Goal: Information Seeking & Learning: Learn about a topic

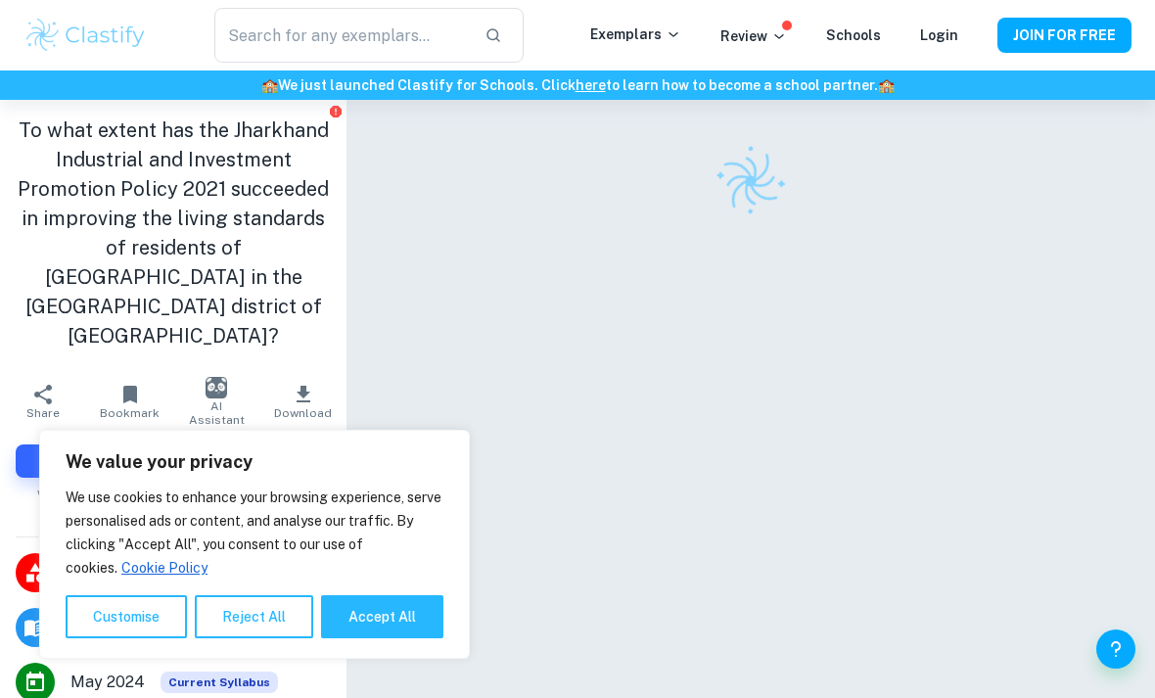
scroll to position [41, 0]
click at [427, 618] on button "Accept All" at bounding box center [382, 616] width 122 height 43
checkbox input "true"
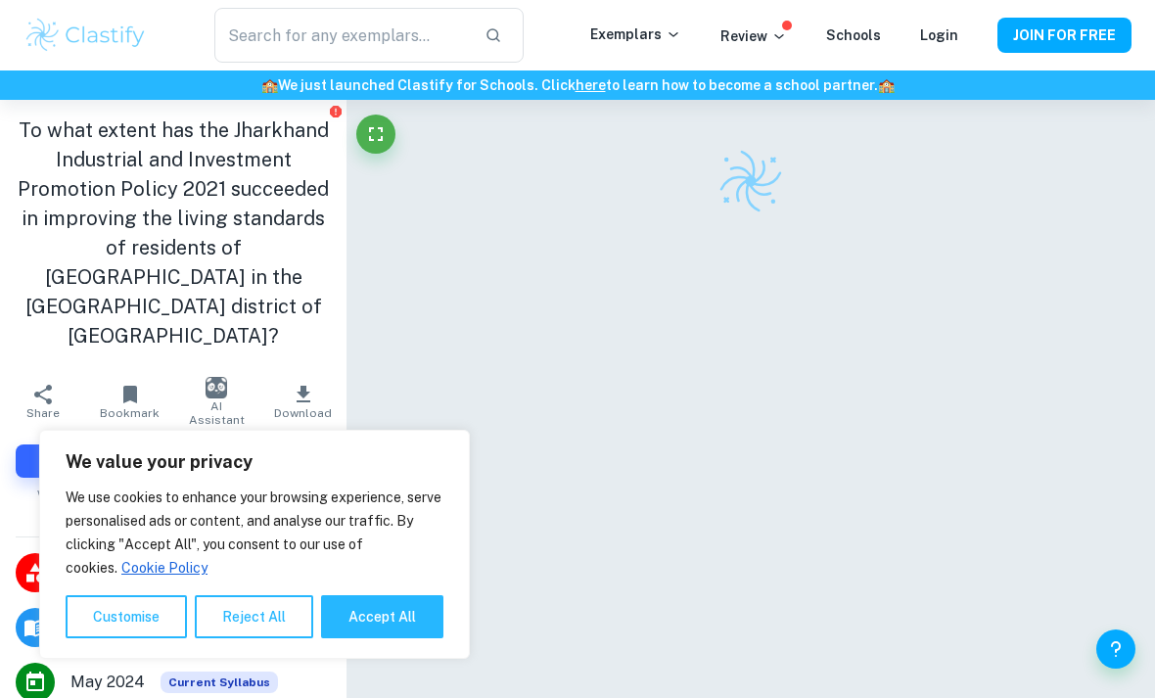
checkbox input "true"
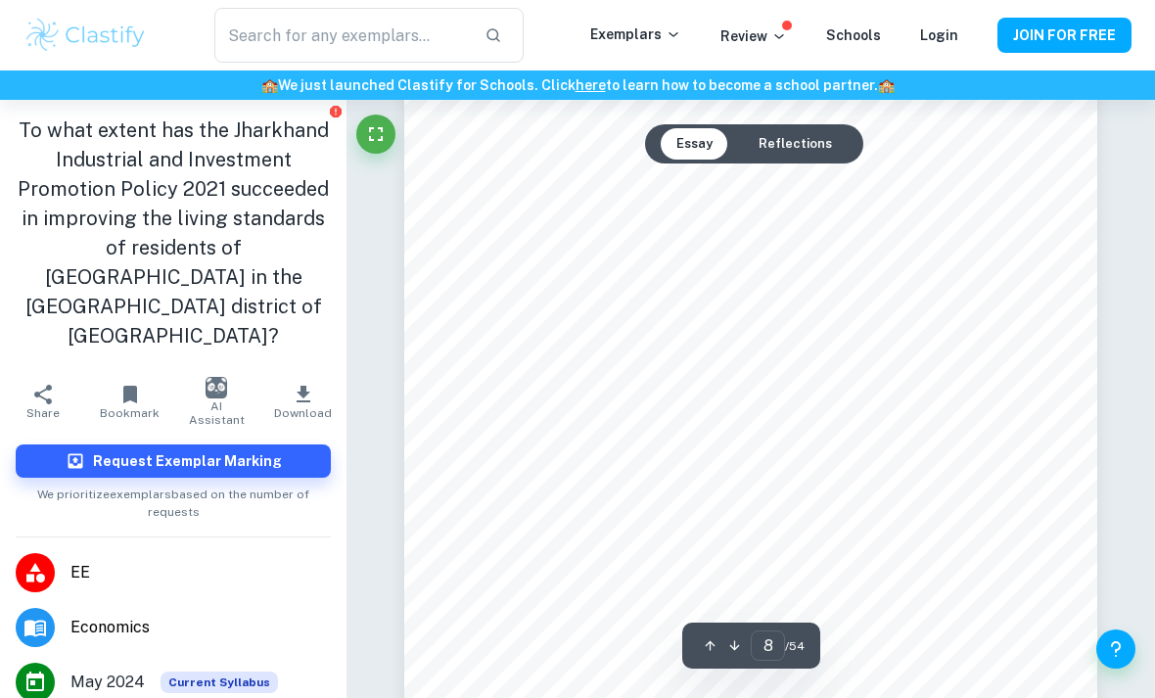
scroll to position [7201, 0]
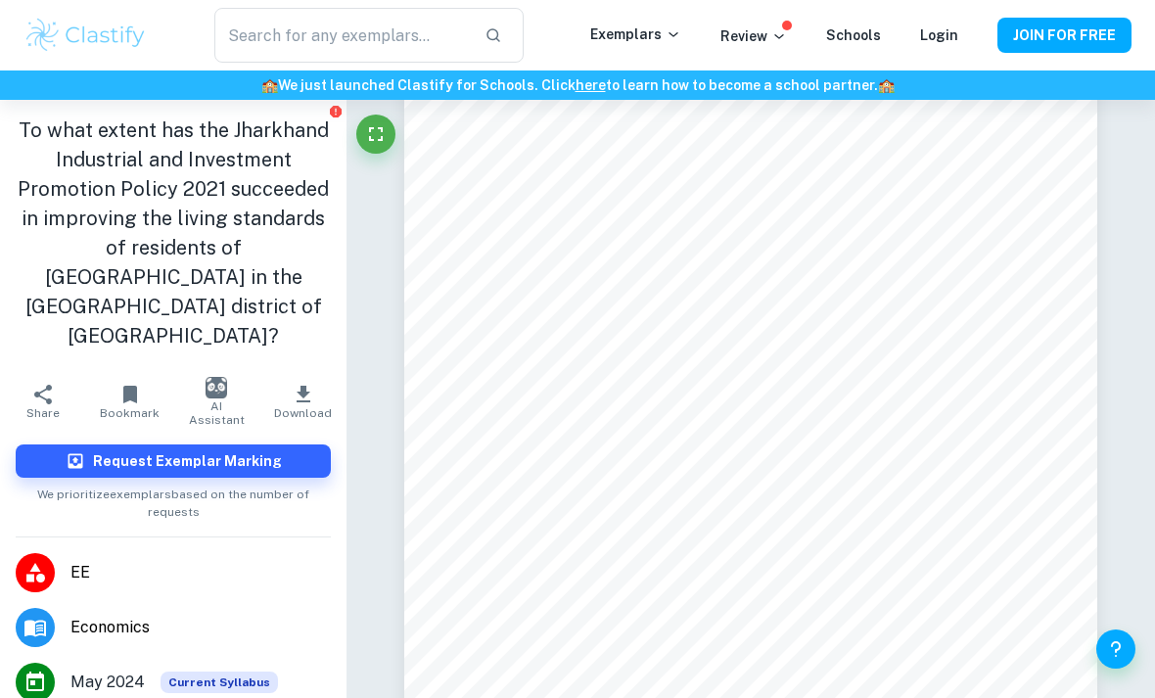
click at [299, 448] on div "Request Exemplar Marking We prioritize exemplars based on the number of requests" at bounding box center [173, 483] width 346 height 108
type input "7"
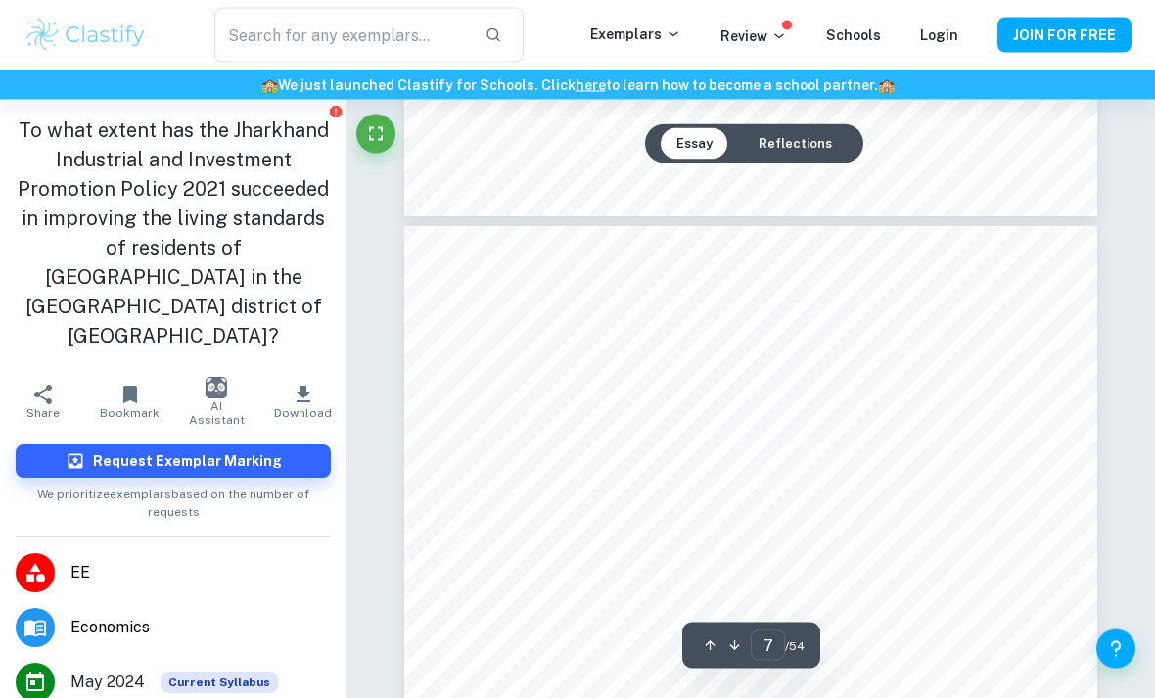
scroll to position [6007, 0]
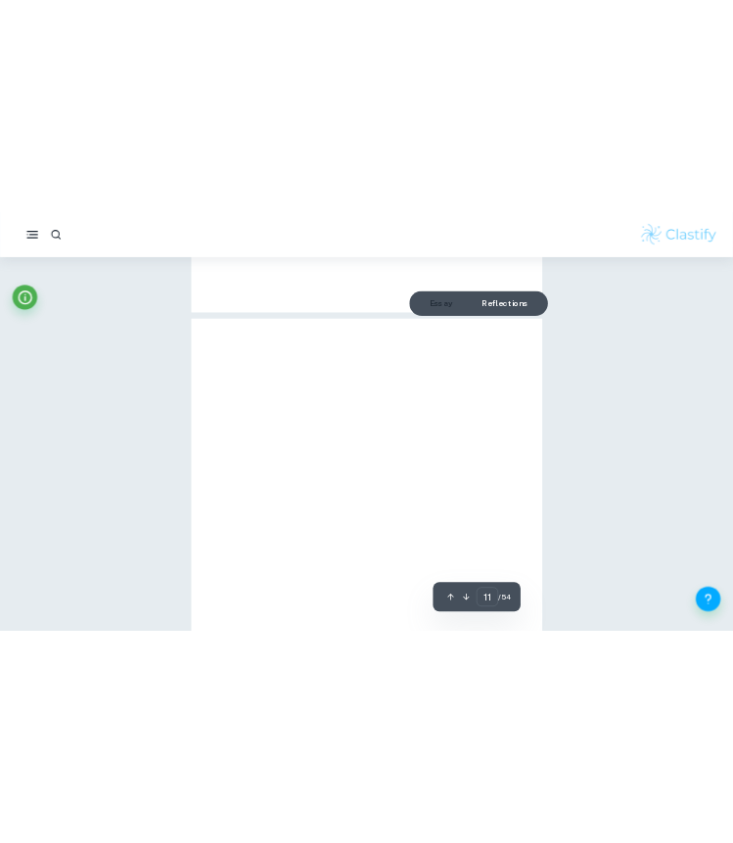
scroll to position [8244, 0]
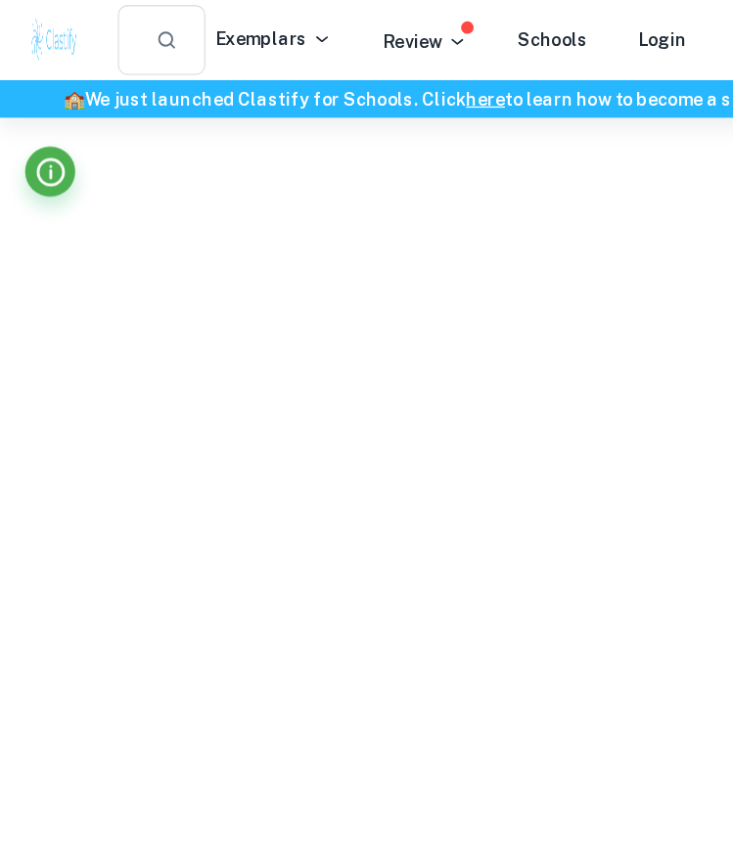
type input "8"
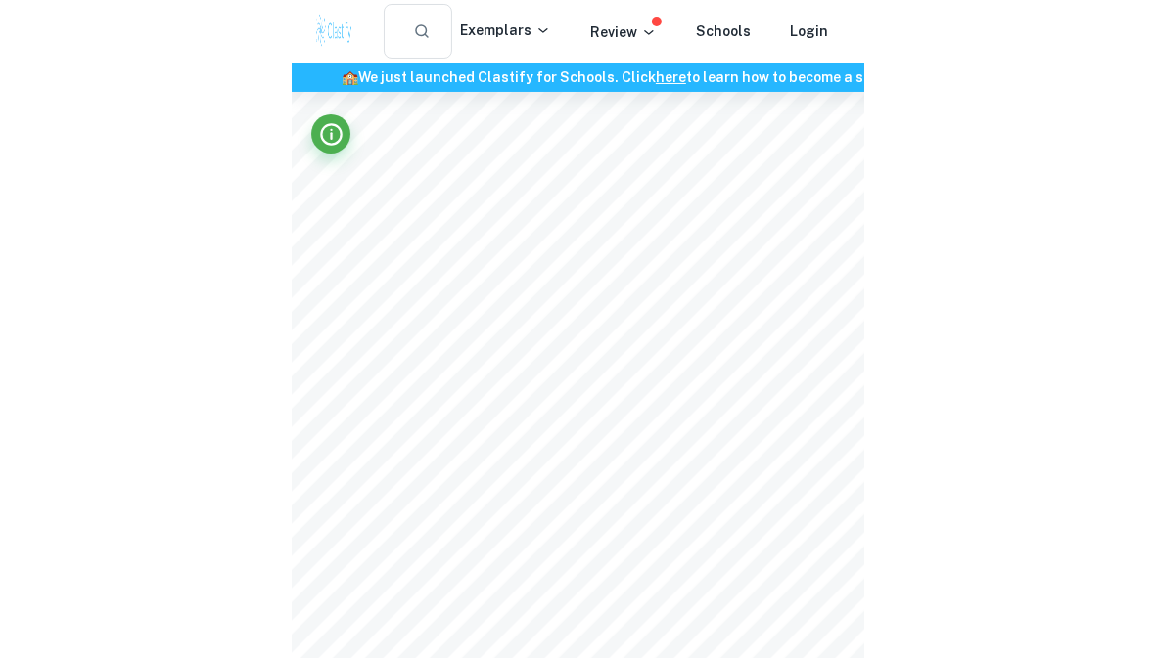
scroll to position [8393, 0]
